Goal: Obtain resource: Download file/media

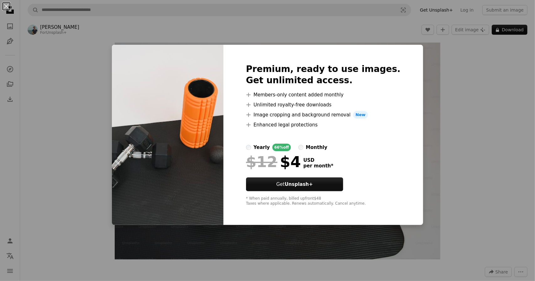
click at [443, 110] on div "An X shape Premium, ready to use images. Get unlimited access. A plus sign Memb…" at bounding box center [267, 140] width 535 height 281
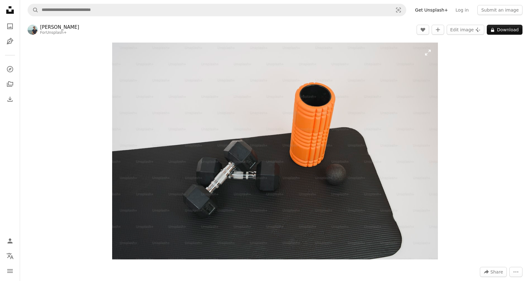
scroll to position [125, 0]
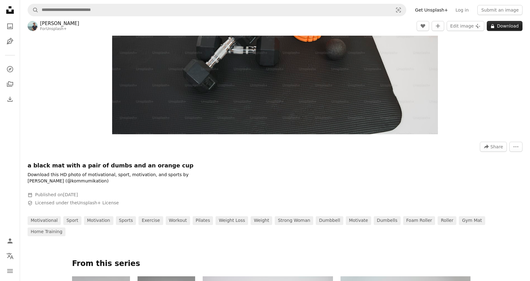
click at [495, 28] on icon "A lock" at bounding box center [492, 26] width 5 height 5
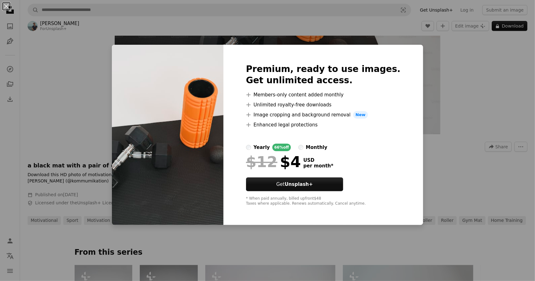
click at [421, 139] on div "An X shape Premium, ready to use images. Get unlimited access. A plus sign Memb…" at bounding box center [267, 140] width 535 height 281
